Goal: Task Accomplishment & Management: Use online tool/utility

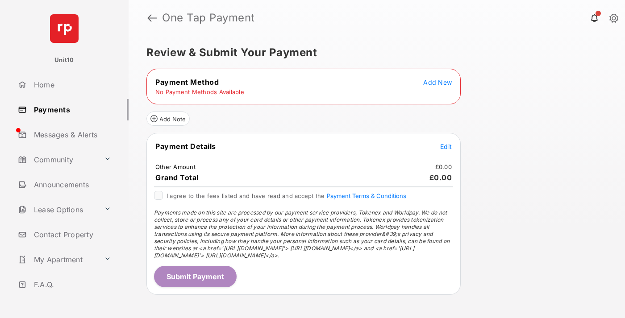
click at [437, 82] on span "Add New" at bounding box center [437, 83] width 29 height 8
